Goal: Task Accomplishment & Management: Complete application form

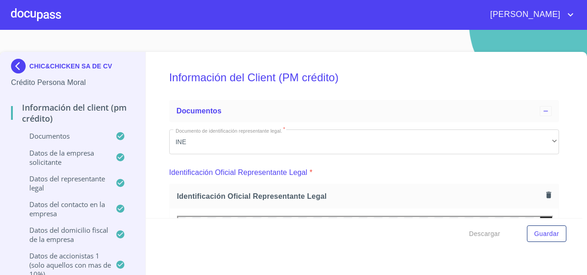
scroll to position [529, 0]
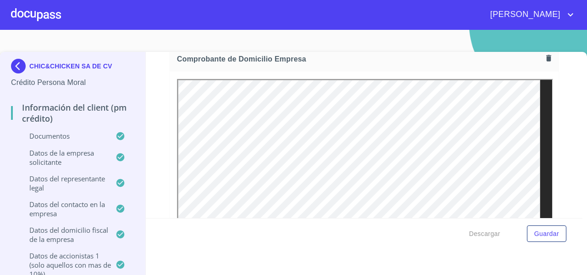
click at [22, 18] on div at bounding box center [36, 14] width 50 height 29
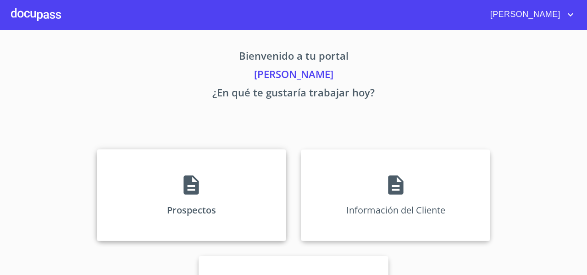
click at [114, 164] on div "Prospectos" at bounding box center [192, 195] width 190 height 92
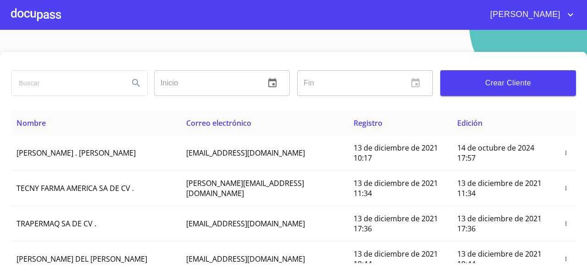
click at [39, 81] on input "search" at bounding box center [66, 83] width 110 height 25
type input "L"
click at [44, 85] on input "[PERSON_NAME]" at bounding box center [66, 83] width 110 height 25
click at [135, 86] on icon "Search" at bounding box center [136, 83] width 11 height 11
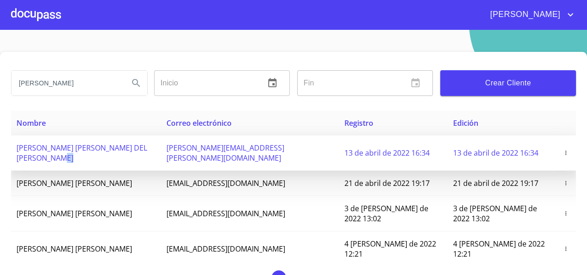
drag, startPoint x: 187, startPoint y: 156, endPoint x: 145, endPoint y: 168, distance: 43.0
click at [145, 168] on tr "[PERSON_NAME] [PERSON_NAME] DEL MERCADO [EMAIL_ADDRESS][PERSON_NAME][DOMAIN_NAM…" at bounding box center [293, 152] width 565 height 35
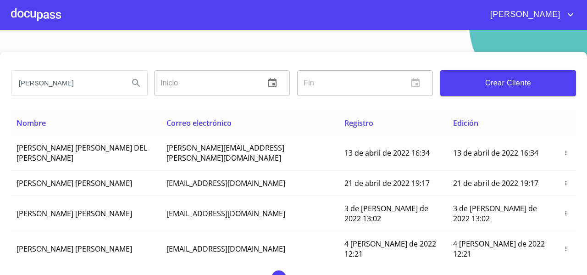
click at [84, 79] on input "[PERSON_NAME]" at bounding box center [66, 83] width 110 height 25
type input "[PERSON_NAME] [PERSON_NAME]"
click at [133, 87] on icon "Search" at bounding box center [136, 83] width 11 height 11
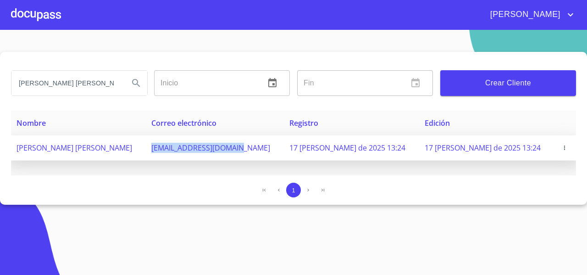
drag, startPoint x: 165, startPoint y: 151, endPoint x: 267, endPoint y: 155, distance: 101.5
click at [267, 155] on tr "[PERSON_NAME] [PERSON_NAME] [EMAIL_ADDRESS][DOMAIN_NAME] 17 [PERSON_NAME] de 20…" at bounding box center [293, 147] width 565 height 25
copy tr "[EMAIL_ADDRESS][DOMAIN_NAME]"
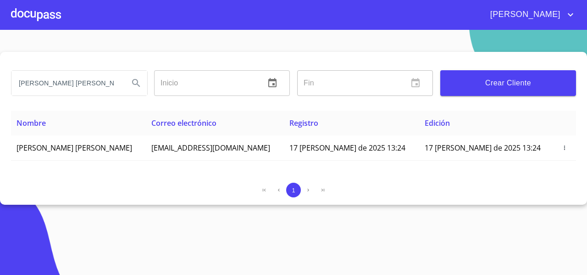
click at [45, 14] on div at bounding box center [36, 14] width 50 height 29
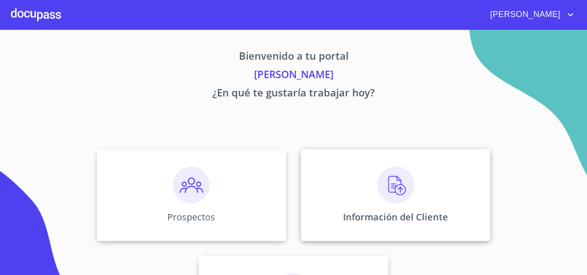
click at [355, 184] on div "Información del Cliente" at bounding box center [396, 195] width 190 height 92
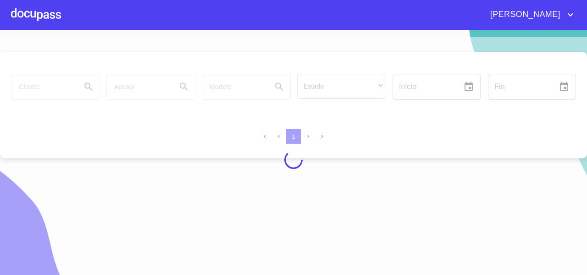
click at [65, 117] on div at bounding box center [293, 159] width 587 height 245
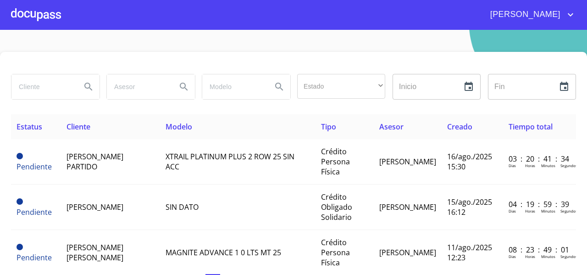
click at [50, 89] on input "search" at bounding box center [42, 86] width 62 height 25
click at [39, 94] on input "search" at bounding box center [42, 86] width 62 height 25
click at [42, 93] on input "search" at bounding box center [42, 86] width 62 height 25
click at [39, 92] on input "search" at bounding box center [42, 86] width 62 height 25
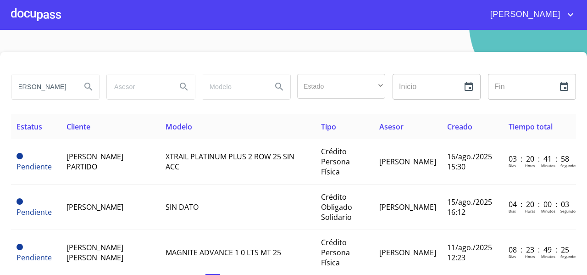
type input "[PERSON_NAME]"
click at [83, 93] on button "Search" at bounding box center [89, 87] width 22 height 22
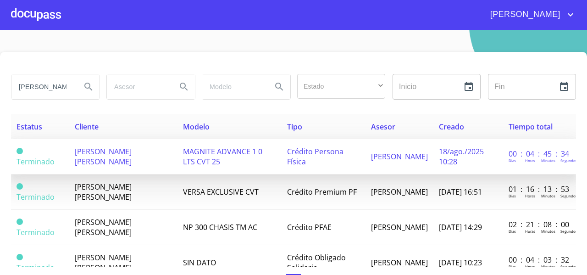
click at [118, 157] on td "[PERSON_NAME] [PERSON_NAME]" at bounding box center [123, 156] width 108 height 35
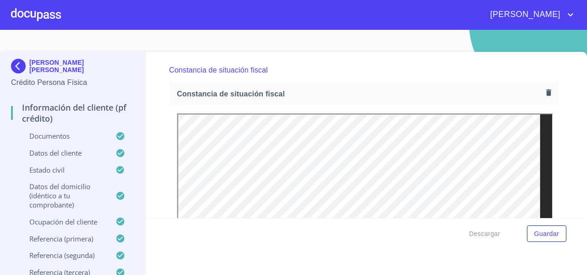
scroll to position [2453, 0]
click at [545, 98] on icon "button" at bounding box center [549, 93] width 9 height 9
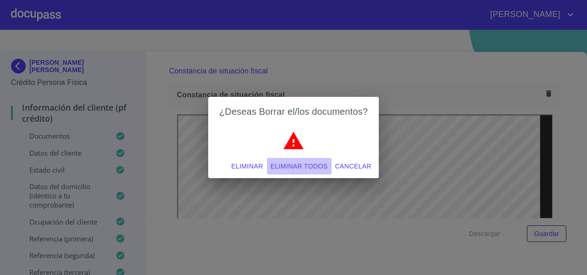
click at [296, 163] on span "Eliminar todos" at bounding box center [299, 166] width 57 height 11
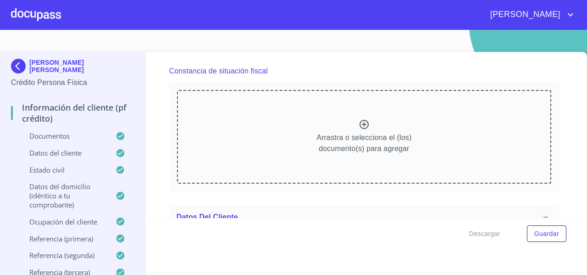
click at [255, 117] on div "Arrastra o selecciona el (los) documento(s) para agregar" at bounding box center [364, 137] width 374 height 94
click at [221, 143] on div "Arrastra o selecciona el (los) documento(s) para agregar" at bounding box center [364, 137] width 374 height 94
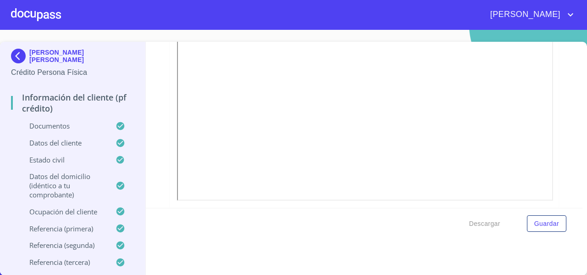
scroll to position [2623, 0]
click at [539, 223] on span "Guardar" at bounding box center [547, 223] width 25 height 11
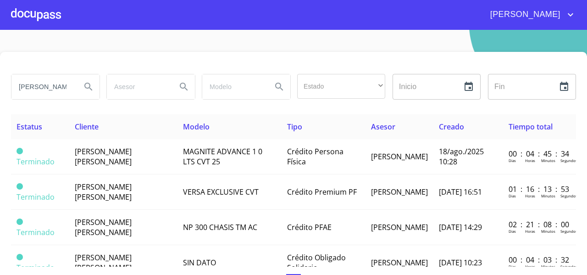
click at [49, 13] on div at bounding box center [36, 14] width 50 height 29
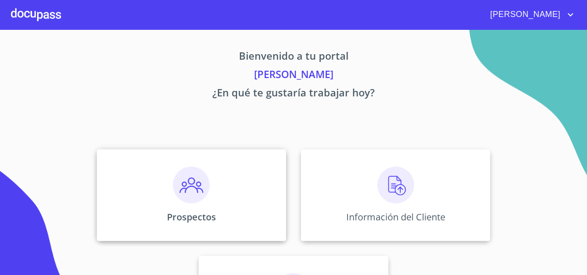
scroll to position [79, 0]
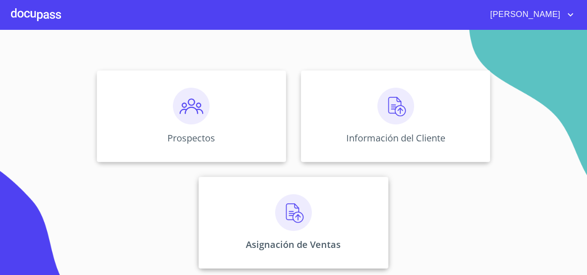
click at [237, 205] on div "Asignación de Ventas" at bounding box center [294, 223] width 190 height 92
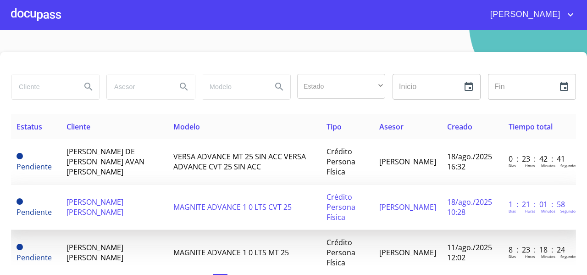
click at [109, 208] on span "[PERSON_NAME] [PERSON_NAME]" at bounding box center [95, 207] width 57 height 20
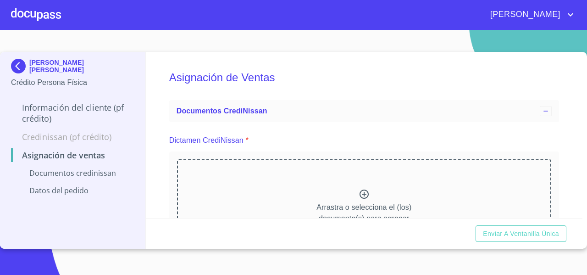
click at [362, 185] on div "Arrastra o selecciona el (los) documento(s) para agregar" at bounding box center [364, 206] width 374 height 94
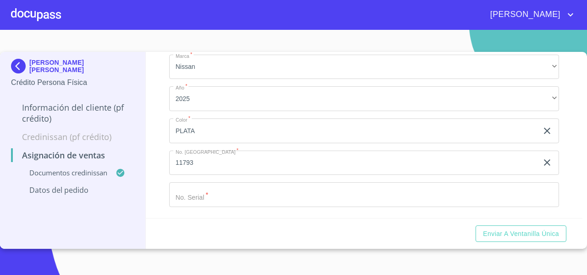
scroll to position [297, 0]
click at [283, 143] on input "Marca   *" at bounding box center [353, 130] width 369 height 25
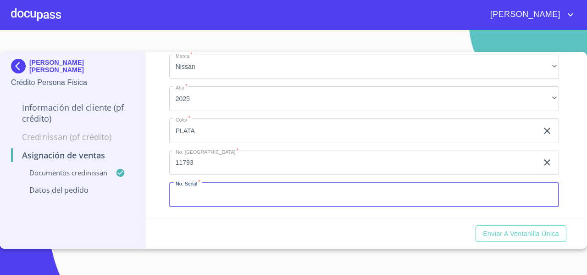
paste input "[US_VEHICLE_IDENTIFICATION_NUMBER]"
type input "[US_VEHICLE_IDENTIFICATION_NUMBER]"
click at [164, 180] on div "Asignación de Ventas Documentos CrediNissan Dictamen CrediNissan * Dictamen Cre…" at bounding box center [364, 135] width 437 height 166
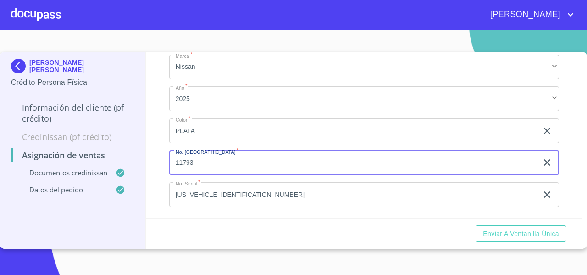
click at [209, 172] on input "11793" at bounding box center [353, 163] width 369 height 25
type input "11790"
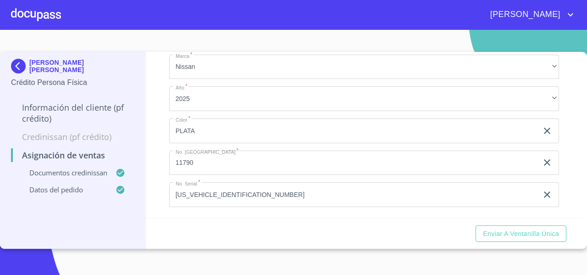
click at [155, 188] on div "Asignación de Ventas Documentos CrediNissan Dictamen CrediNissan * Dictamen Cre…" at bounding box center [364, 135] width 437 height 166
click at [491, 235] on span "Enviar a Ventanilla única" at bounding box center [521, 233] width 76 height 11
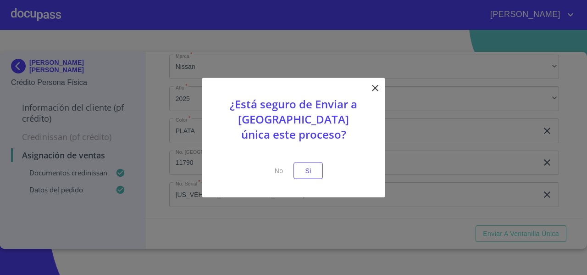
click at [324, 178] on div "¿Está seguro de Enviar a [GEOGRAPHIC_DATA] única este proceso? No Si" at bounding box center [294, 138] width 184 height 120
click at [310, 170] on span "Si" at bounding box center [308, 170] width 15 height 11
